Goal: Find specific page/section: Find specific page/section

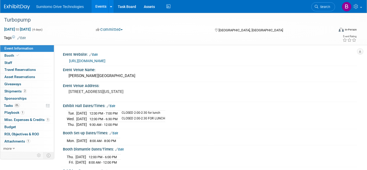
click at [62, 9] on ul "Sumitomo Drive Technologies Events Add Event Bulk Upload Events Shareable Event…" at bounding box center [103, 6] width 135 height 13
click at [23, 8] on img at bounding box center [17, 6] width 26 height 5
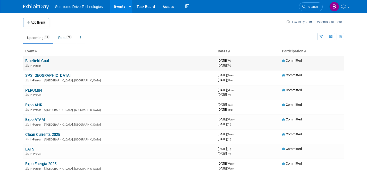
click at [35, 63] on link "Bluefield Coal" at bounding box center [37, 61] width 24 height 5
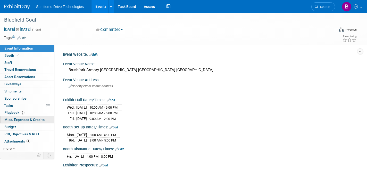
click at [30, 118] on link "0 Misc. Expenses & Credits 0" at bounding box center [27, 120] width 54 height 7
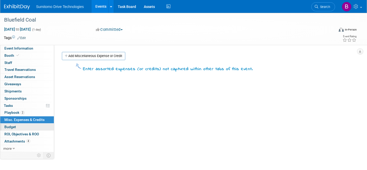
click at [18, 128] on link "Budget" at bounding box center [27, 127] width 54 height 7
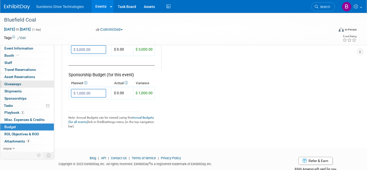
scroll to position [342, 0]
click at [18, 55] on icon at bounding box center [17, 55] width 3 height 3
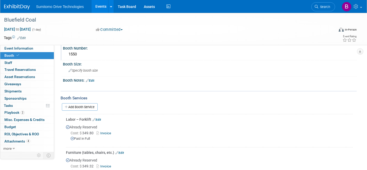
scroll to position [35, 0]
click at [49, 7] on span "Sumitomo Drive Technologies" at bounding box center [60, 7] width 48 height 4
click at [24, 5] on img at bounding box center [17, 6] width 26 height 5
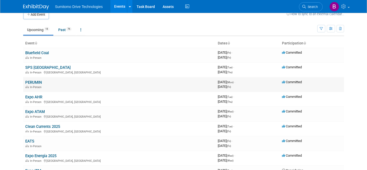
scroll to position [10, 0]
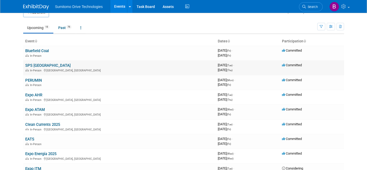
click at [40, 66] on link "SPS [GEOGRAPHIC_DATA]" at bounding box center [47, 65] width 45 height 5
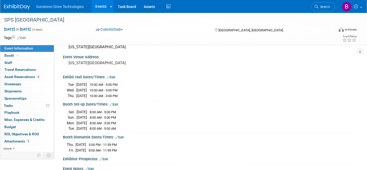
scroll to position [31, 0]
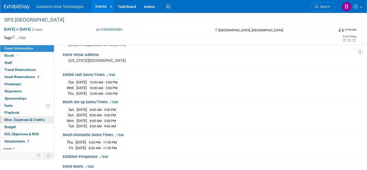
click at [41, 119] on span "Misc. Expenses & Credits 0" at bounding box center [24, 120] width 40 height 4
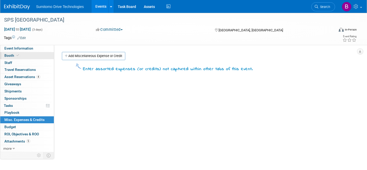
click at [29, 54] on link "Booth" at bounding box center [27, 55] width 54 height 7
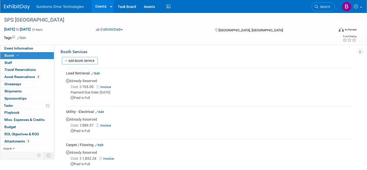
scroll to position [131, 0]
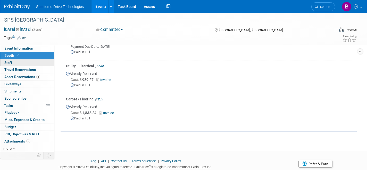
click at [31, 65] on link "0 Staff 0" at bounding box center [27, 62] width 54 height 7
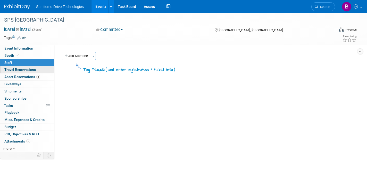
click at [31, 69] on span "Travel Reservations 0" at bounding box center [19, 70] width 31 height 4
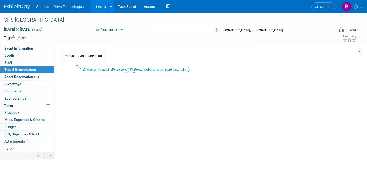
click at [30, 73] on link "0 Travel Reservations 0" at bounding box center [27, 69] width 54 height 7
click at [28, 76] on span "Asset Reservations 4" at bounding box center [22, 77] width 36 height 4
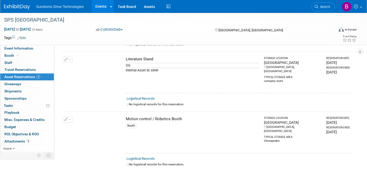
scroll to position [195, 0]
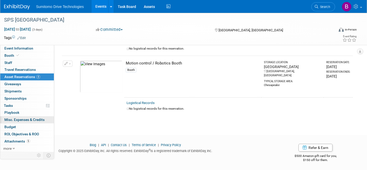
click at [27, 121] on span "Misc. Expenses & Credits 0" at bounding box center [24, 120] width 40 height 4
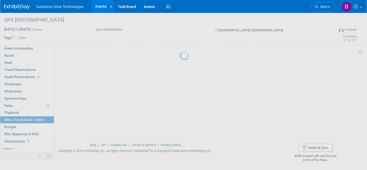
scroll to position [0, 0]
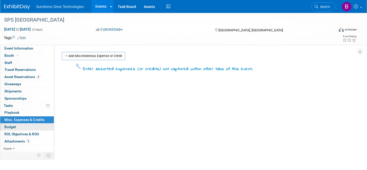
click at [17, 127] on link "Budget" at bounding box center [27, 127] width 54 height 7
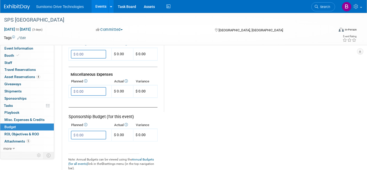
scroll to position [356, 0]
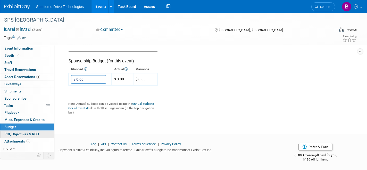
click at [39, 135] on span "ROI, Objectives & ROO 0" at bounding box center [21, 134] width 35 height 4
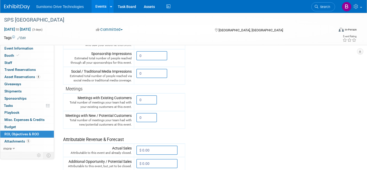
scroll to position [190, 0]
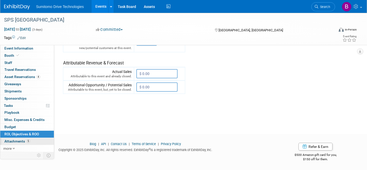
click at [23, 142] on span "Attachments 5" at bounding box center [17, 142] width 26 height 4
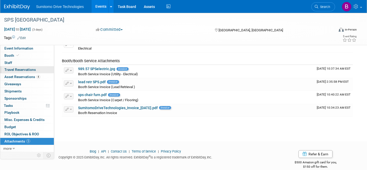
scroll to position [36, 0]
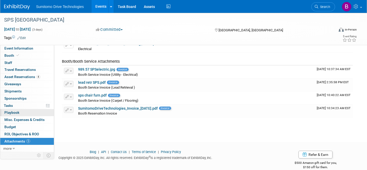
click at [23, 116] on link "0 Playbook 0" at bounding box center [27, 112] width 54 height 7
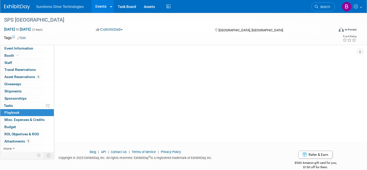
scroll to position [0, 0]
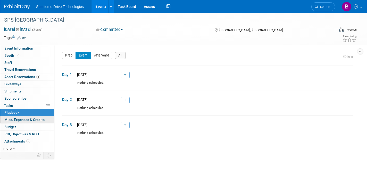
click at [23, 121] on span "Misc. Expenses & Credits 0" at bounding box center [24, 120] width 40 height 4
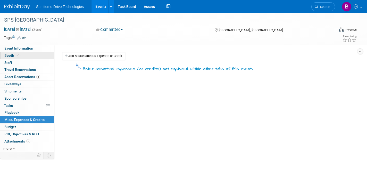
click at [23, 56] on link "Booth" at bounding box center [27, 55] width 54 height 7
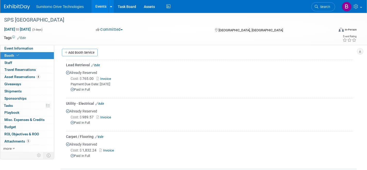
scroll to position [147, 0]
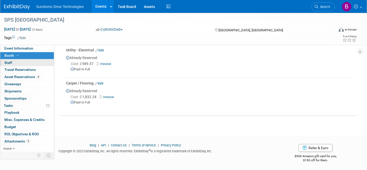
click at [14, 62] on link "0 Staff 0" at bounding box center [27, 62] width 54 height 7
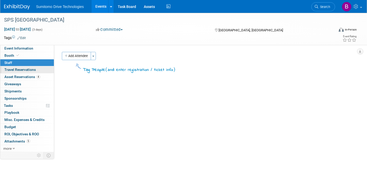
click at [15, 69] on span "Travel Reservations 0" at bounding box center [19, 70] width 31 height 4
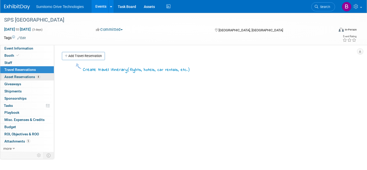
click at [17, 75] on span "Asset Reservations 4" at bounding box center [22, 77] width 36 height 4
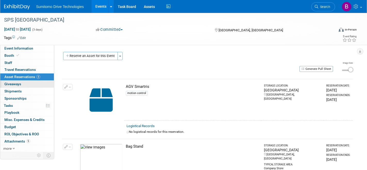
click at [17, 85] on span "Giveaways 0" at bounding box center [12, 84] width 17 height 4
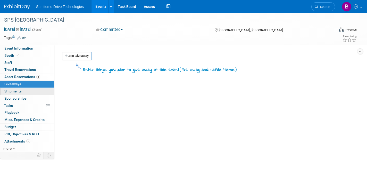
click at [16, 94] on link "0 Shipments 0" at bounding box center [27, 91] width 54 height 7
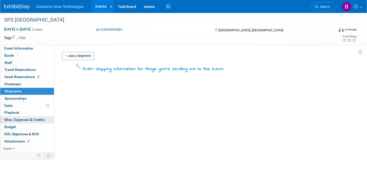
click at [17, 118] on span "Misc. Expenses & Credits 0" at bounding box center [24, 120] width 40 height 4
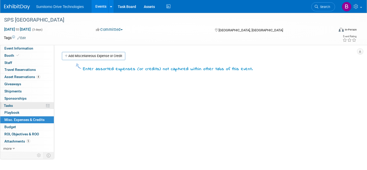
click at [16, 109] on link "0% Tasks 0%" at bounding box center [27, 105] width 54 height 7
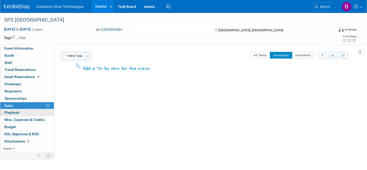
click at [16, 112] on span "Playbook 0" at bounding box center [11, 113] width 15 height 4
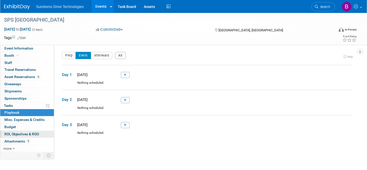
click at [21, 133] on span "ROI, Objectives & ROO 0" at bounding box center [21, 134] width 35 height 4
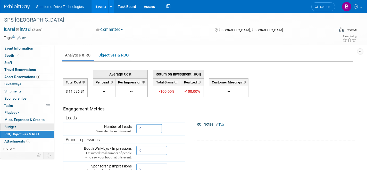
click at [21, 129] on link "Budget" at bounding box center [27, 127] width 54 height 7
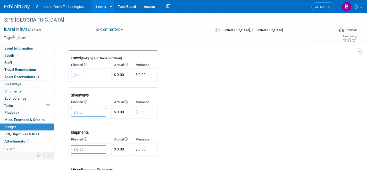
scroll to position [219, 0]
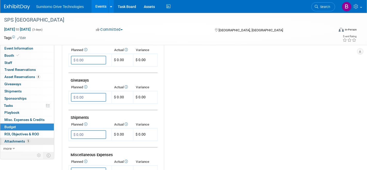
click at [35, 141] on link "5 Attachments 5" at bounding box center [27, 141] width 54 height 7
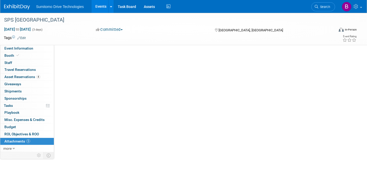
scroll to position [0, 0]
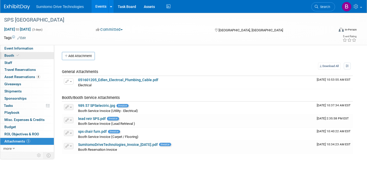
click at [24, 55] on link "Booth" at bounding box center [27, 55] width 54 height 7
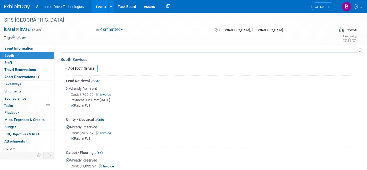
scroll to position [109, 0]
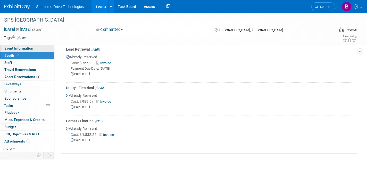
click at [35, 50] on link "Event Information" at bounding box center [27, 48] width 54 height 7
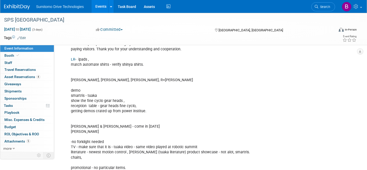
scroll to position [372, 0]
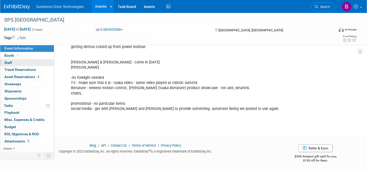
click at [26, 64] on link "0 Staff 0" at bounding box center [27, 62] width 54 height 7
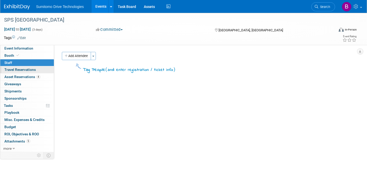
click at [27, 73] on link "0 Travel Reservations 0" at bounding box center [27, 69] width 54 height 7
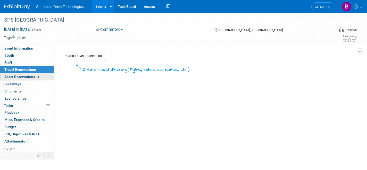
click at [27, 77] on span "Asset Reservations 4" at bounding box center [22, 77] width 36 height 4
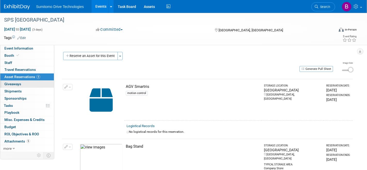
click at [25, 87] on link "0 Giveaways 0" at bounding box center [27, 84] width 54 height 7
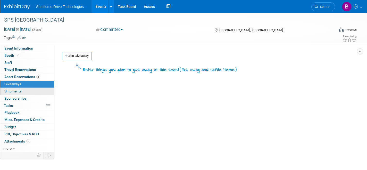
click at [25, 93] on link "0 Shipments 0" at bounding box center [27, 91] width 54 height 7
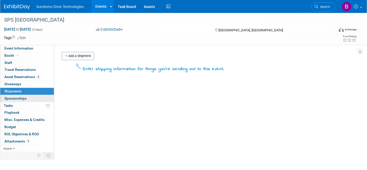
click at [25, 98] on span "Sponsorships 0" at bounding box center [15, 99] width 22 height 4
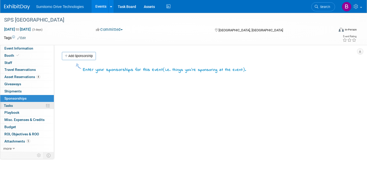
click at [26, 105] on link "0% Tasks 0%" at bounding box center [27, 105] width 54 height 7
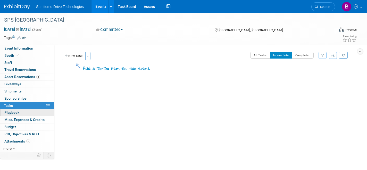
click at [26, 112] on link "0 Playbook 0" at bounding box center [27, 112] width 54 height 7
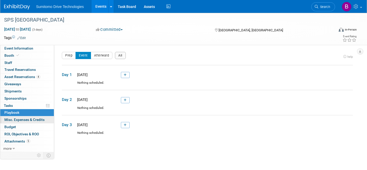
click at [28, 117] on link "0 Misc. Expenses & Credits 0" at bounding box center [27, 120] width 54 height 7
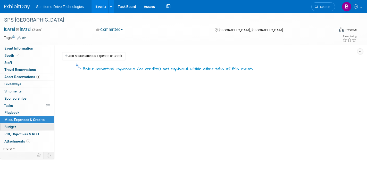
click at [28, 125] on link "Budget" at bounding box center [27, 127] width 54 height 7
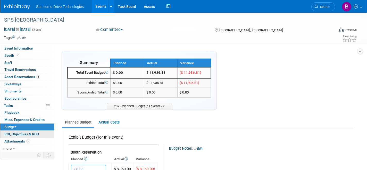
click at [28, 135] on span "ROI, Objectives & ROO 0" at bounding box center [21, 134] width 35 height 4
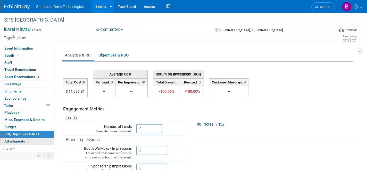
click at [30, 143] on link "5 Attachments 5" at bounding box center [27, 141] width 54 height 7
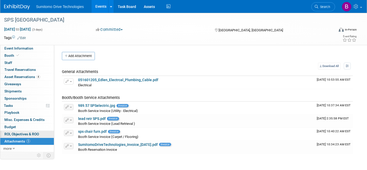
click at [32, 135] on span "ROI, Objectives & ROO 0" at bounding box center [21, 134] width 35 height 4
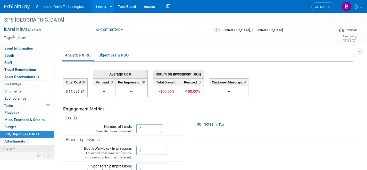
click at [25, 146] on link "more" at bounding box center [27, 149] width 54 height 7
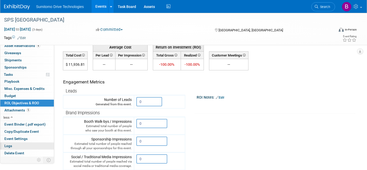
scroll to position [27, 0]
click at [33, 124] on span "Event Binder (.pdf export)" at bounding box center [24, 125] width 41 height 4
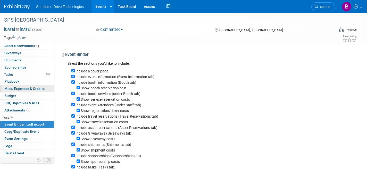
scroll to position [0, 0]
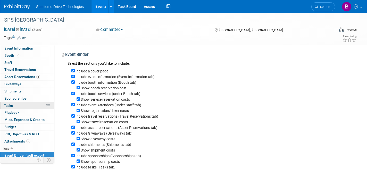
click at [15, 105] on link "0% Tasks 0%" at bounding box center [27, 105] width 54 height 7
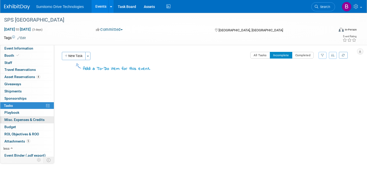
click at [23, 118] on link "0 Misc. Expenses & Credits 0" at bounding box center [27, 120] width 54 height 7
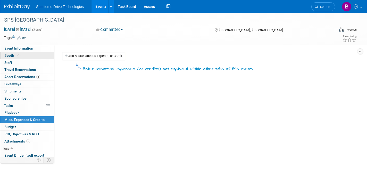
click at [19, 54] on span "Booth" at bounding box center [12, 56] width 16 height 4
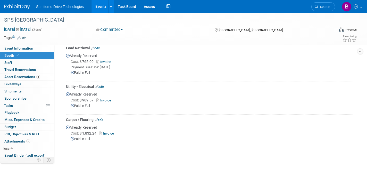
scroll to position [127, 0]
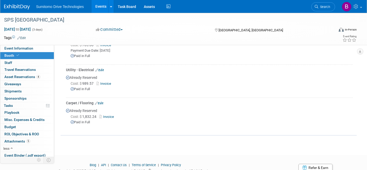
click at [108, 83] on link "Invoice" at bounding box center [104, 84] width 17 height 4
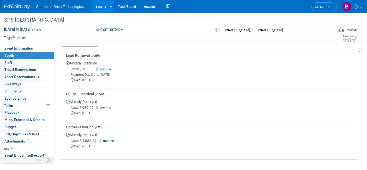
scroll to position [62, 0]
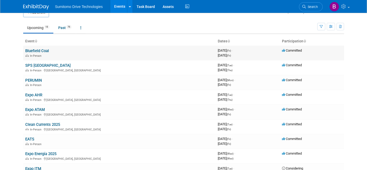
click at [37, 50] on link "Bluefield Coal" at bounding box center [37, 51] width 24 height 5
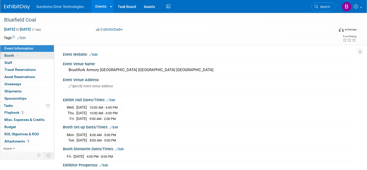
click at [33, 58] on link "Booth" at bounding box center [27, 55] width 54 height 7
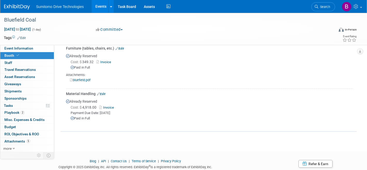
scroll to position [149, 0]
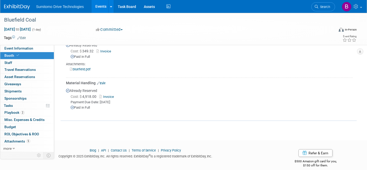
click at [110, 95] on link "Invoice" at bounding box center [107, 97] width 17 height 4
click at [108, 95] on link "Invoice" at bounding box center [107, 97] width 17 height 4
